Goal: Contribute content

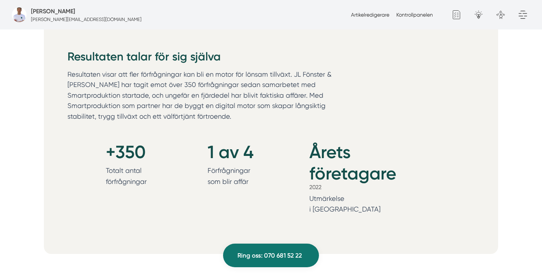
scroll to position [811, 0]
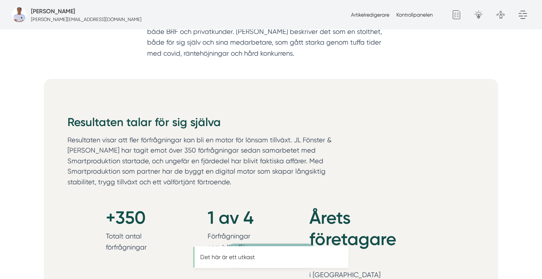
scroll to position [811, 0]
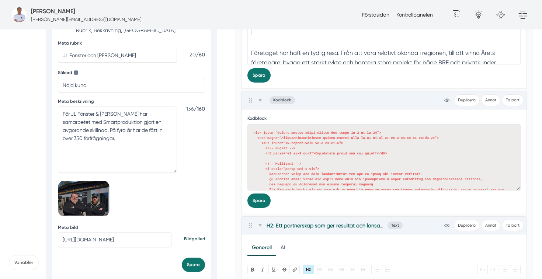
scroll to position [182, 0]
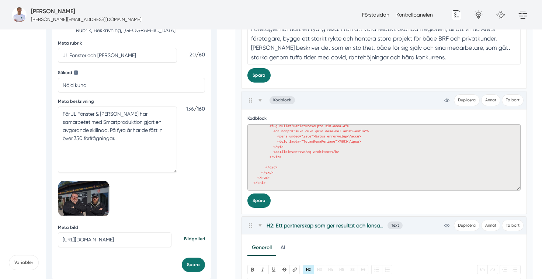
click at [294, 166] on textarea at bounding box center [383, 157] width 273 height 66
paste textarea "MegaCounterItem col-span-1"> <h4 class="mb-0 pb-0 leading-none"> <span class="b…"
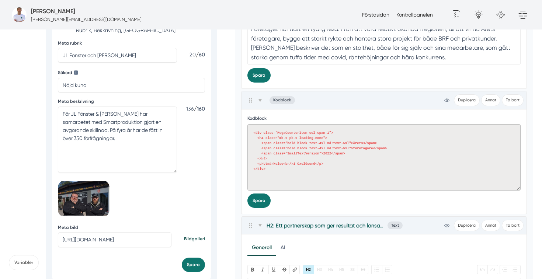
scroll to position [0, 0]
click at [260, 204] on button "Spara" at bounding box center [258, 200] width 23 height 14
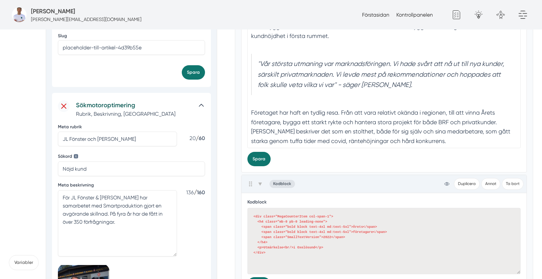
scroll to position [235, 0]
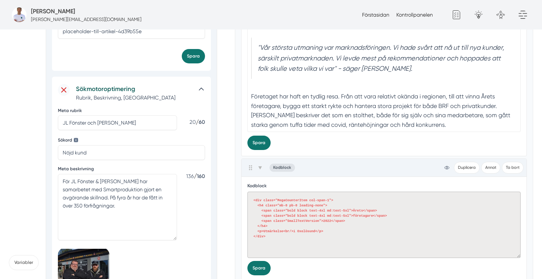
click at [305, 224] on textarea "<div class="MegaCounterItem col-span-1"> <h4 class="mb-0 pb-0 leading-none"> <s…" at bounding box center [383, 225] width 273 height 66
paste textarea "whitespace-nowrap text-4xl md:text-5xl">Årets"
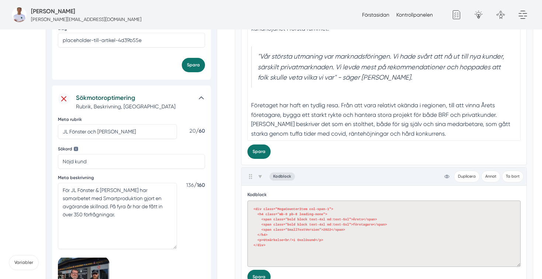
paste textarea "custom-domain-theme-client-max-width pb-6 lg:pb-16"> <div class="MegaCounterCon…"
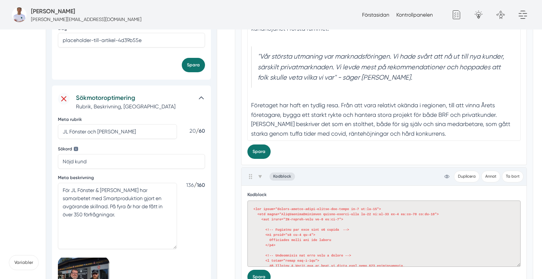
scroll to position [187, 0]
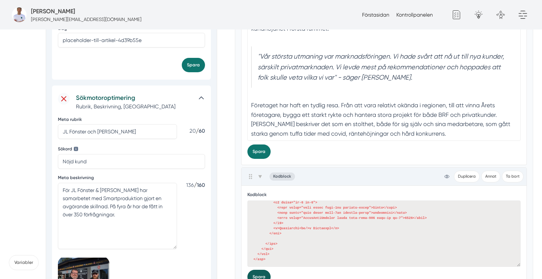
click at [263, 274] on button "Spara" at bounding box center [258, 277] width 23 height 14
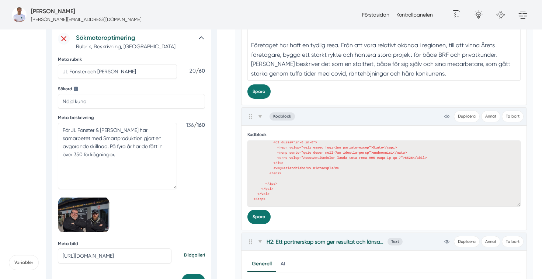
scroll to position [304, 0]
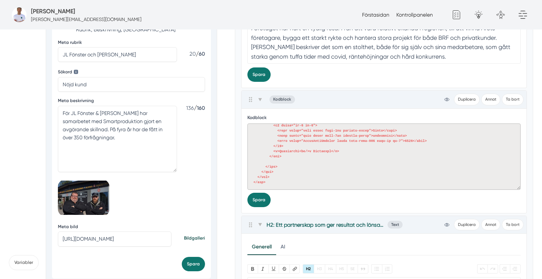
click at [309, 149] on textarea at bounding box center [383, 156] width 273 height 66
paste textarea "<!-- Rubrik --> <h2 class="h2 mb-0 pb-0">Resultaten talar för sig själva</h2> <…"
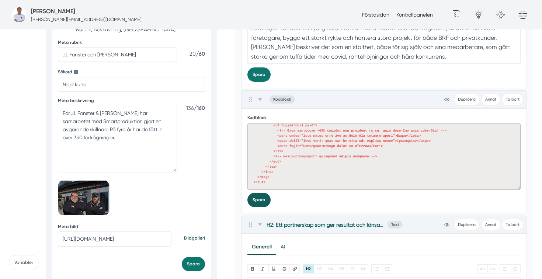
type textarea "<div class="custom-domain-theme-client-max-width pb-6 lg:pb-16"> <div class="Me…"
click at [264, 202] on button "Spara" at bounding box center [258, 200] width 23 height 14
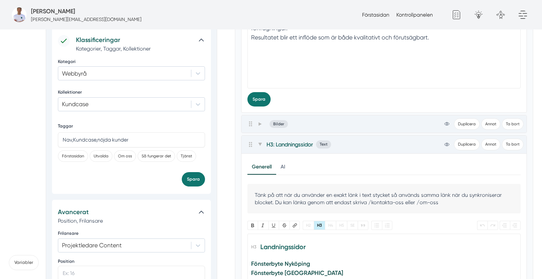
scroll to position [857, 0]
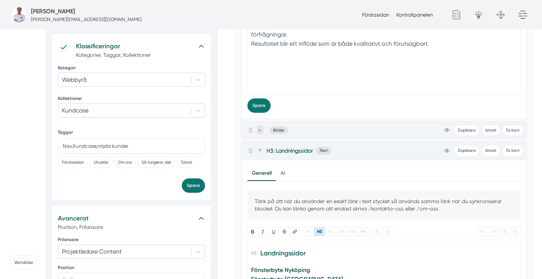
click at [258, 129] on icon at bounding box center [260, 130] width 4 height 4
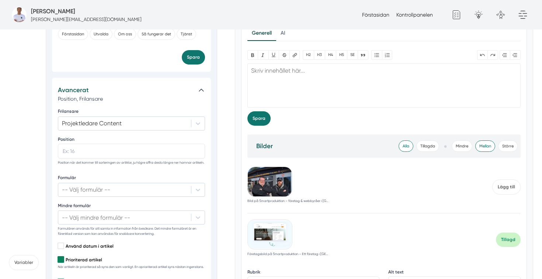
scroll to position [989, 0]
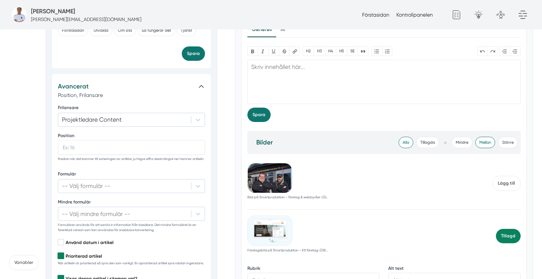
click at [510, 239] on span "Tillagd" at bounding box center [508, 236] width 25 height 14
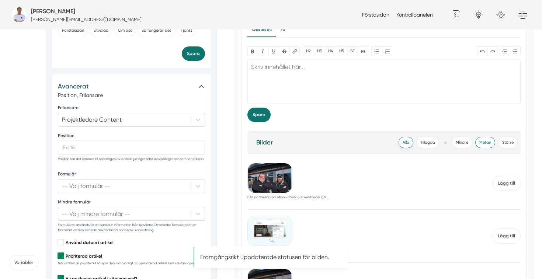
click at [406, 141] on span "Alla" at bounding box center [405, 142] width 15 height 11
click at [426, 144] on span "Tillagda" at bounding box center [427, 142] width 23 height 11
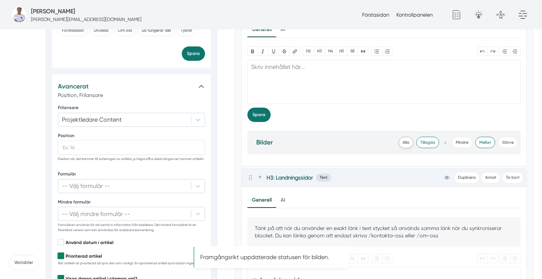
click at [406, 144] on span "Alla" at bounding box center [405, 142] width 15 height 11
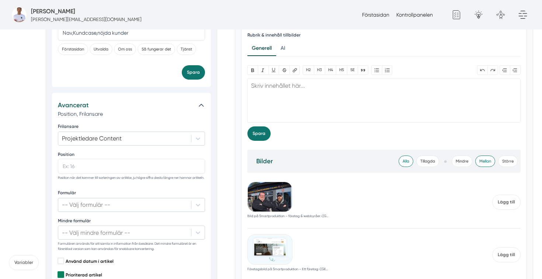
scroll to position [936, 0]
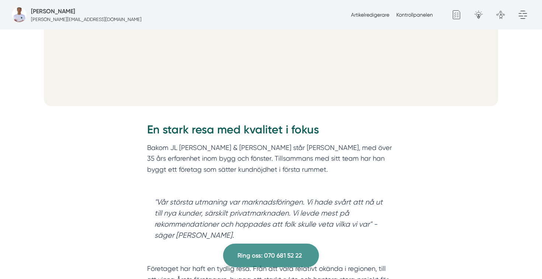
scroll to position [478, 0]
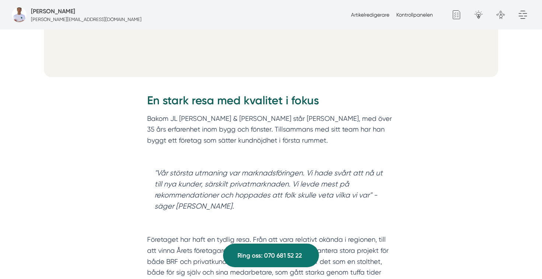
scroll to position [508, 0]
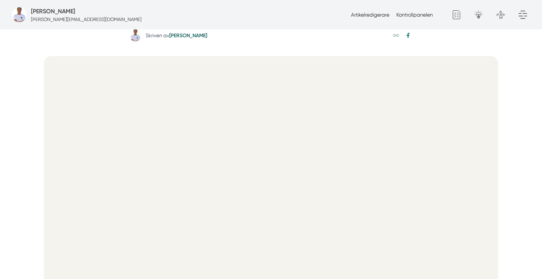
scroll to position [293, 0]
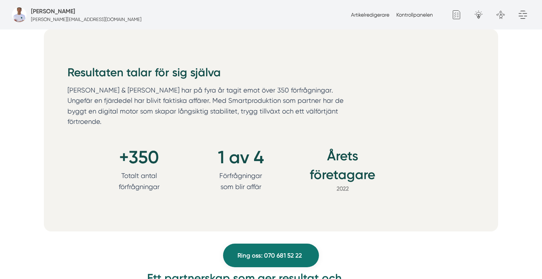
scroll to position [780, 0]
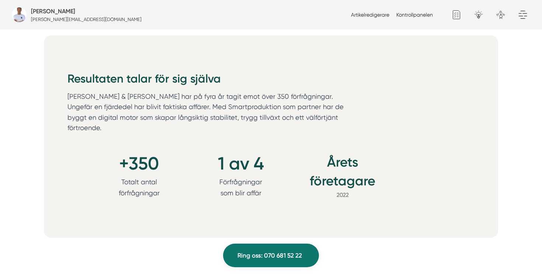
click at [398, 207] on div "Resultaten talar för sig själva JL Fönster & Fasad har på fyra år tagit emot öv…" at bounding box center [271, 136] width 454 height 202
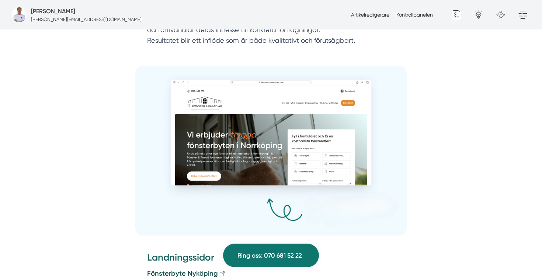
scroll to position [1358, 0]
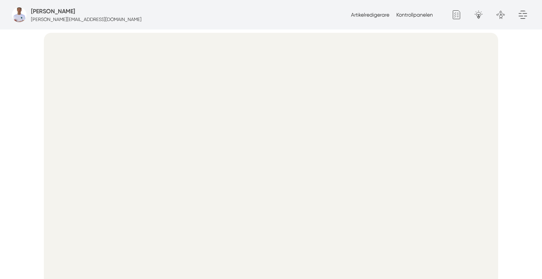
click at [364, 21] on div "Artikelredigerare Kontrollpanelen Generellt Google Analytics Generellt formulär…" at bounding box center [439, 14] width 182 height 29
click at [369, 15] on link "Artikelredigerare" at bounding box center [370, 15] width 38 height 6
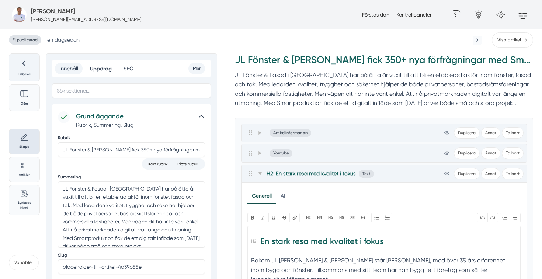
click at [29, 62] on icon at bounding box center [24, 63] width 10 height 10
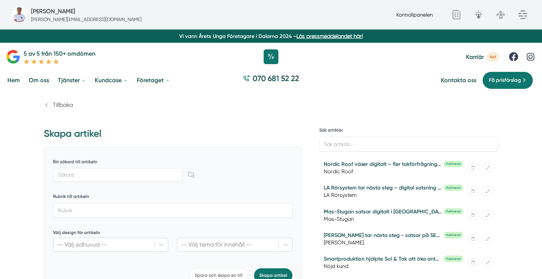
click at [412, 13] on link "Kontrollpanelen" at bounding box center [414, 15] width 36 height 6
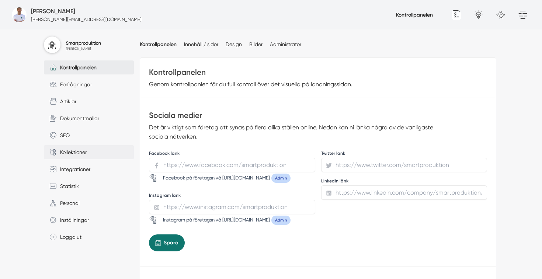
scroll to position [71, 0]
click at [257, 46] on link "Bilder" at bounding box center [255, 44] width 13 height 6
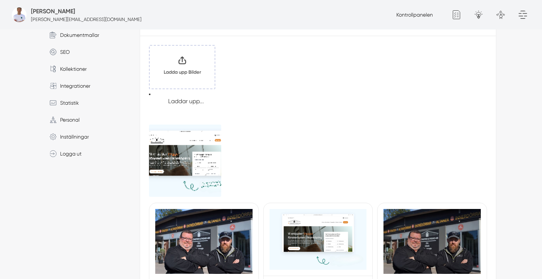
scroll to position [155, 0]
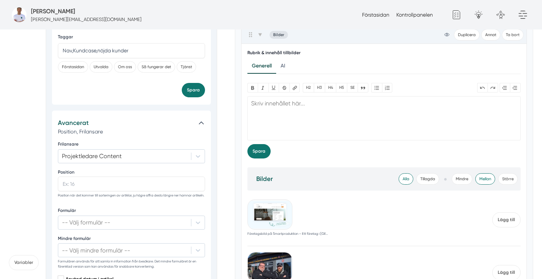
scroll to position [954, 0]
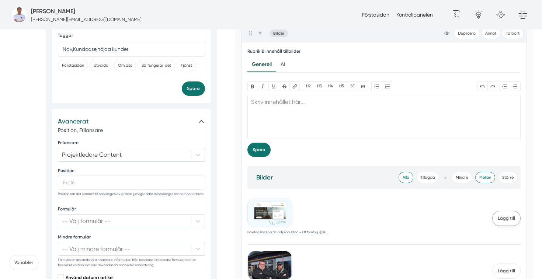
click at [508, 221] on span "Lägg till" at bounding box center [506, 218] width 28 height 15
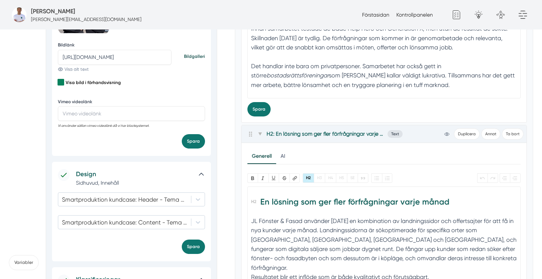
scroll to position [548, 0]
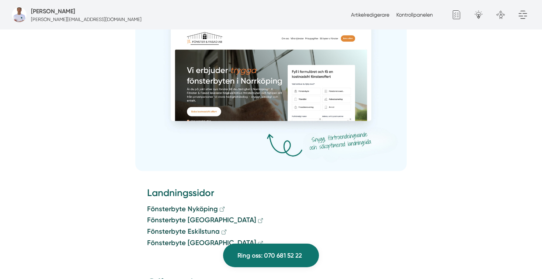
scroll to position [1487, 0]
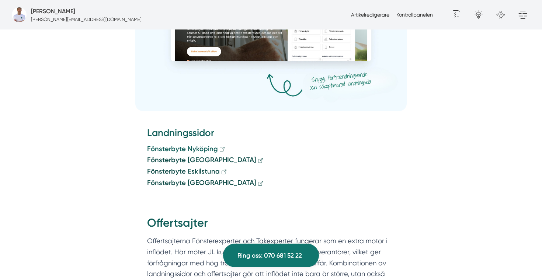
click at [195, 145] on strong "Fönsterbyte Nyköping" at bounding box center [182, 149] width 71 height 8
click at [194, 156] on strong "Fönsterbyte [GEOGRAPHIC_DATA]" at bounding box center [201, 160] width 109 height 8
click at [206, 167] on strong "Fönsterbyte Eskilstuna" at bounding box center [183, 171] width 73 height 8
click at [198, 179] on strong "Fönsterbyte [GEOGRAPHIC_DATA]" at bounding box center [201, 183] width 109 height 8
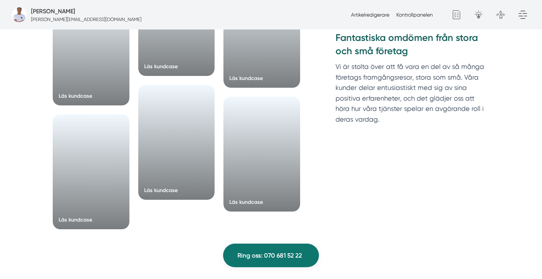
scroll to position [2190, 0]
